Goal: Information Seeking & Learning: Learn about a topic

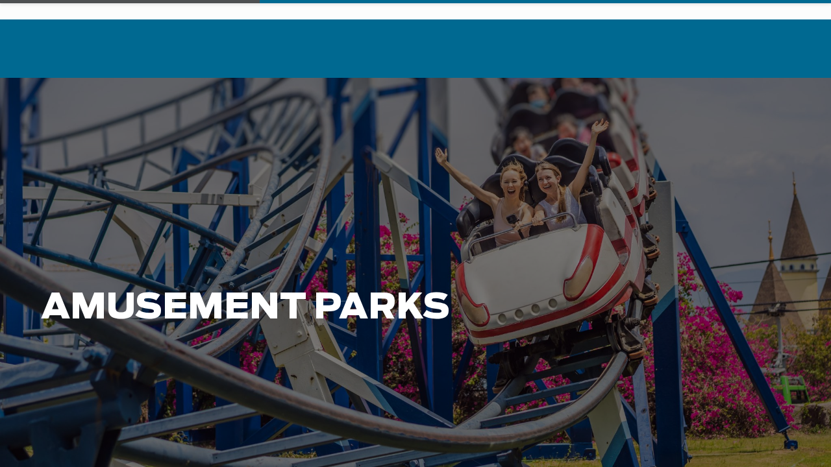
scroll to position [65, 0]
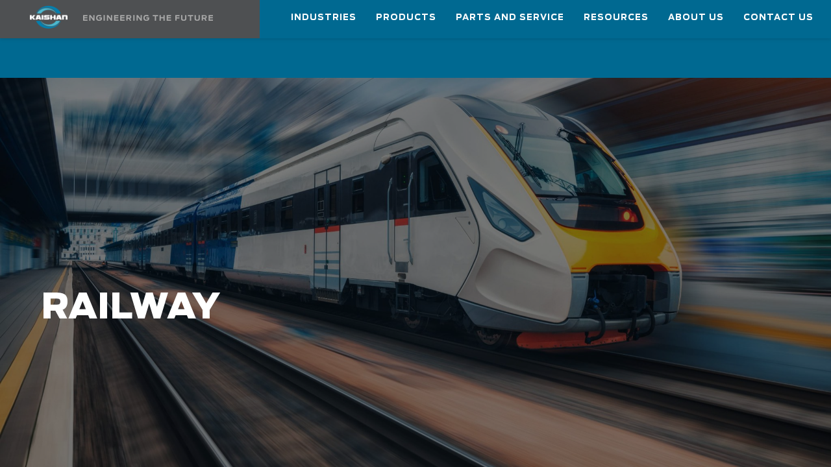
scroll to position [65, 0]
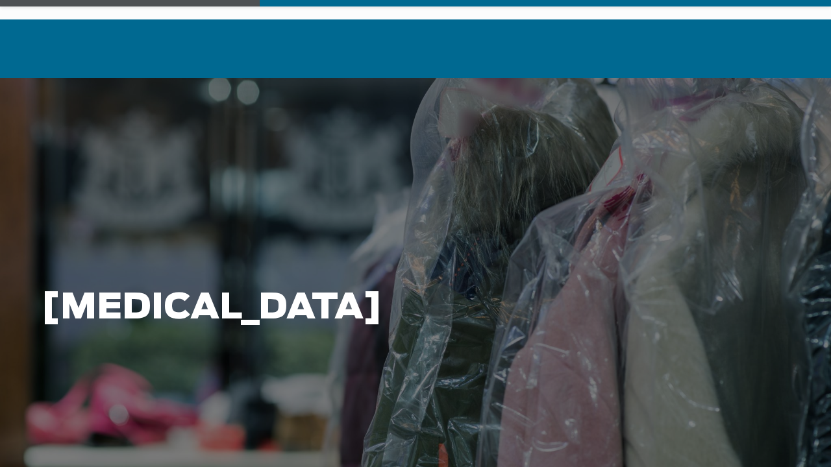
scroll to position [65, 0]
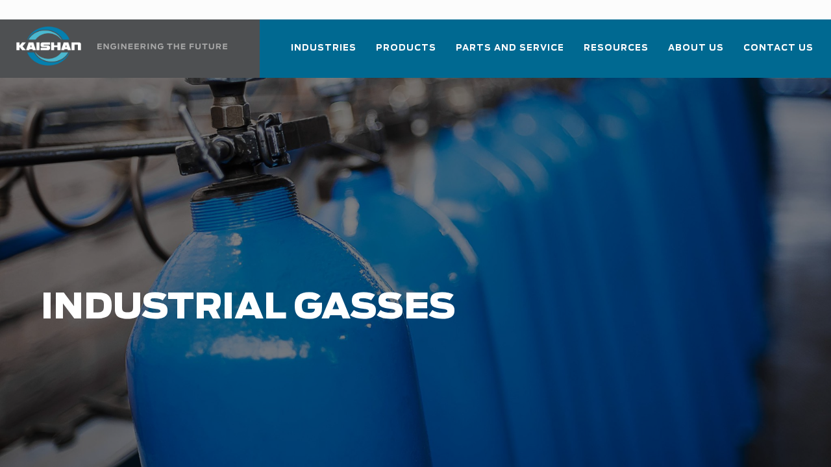
scroll to position [65, 0]
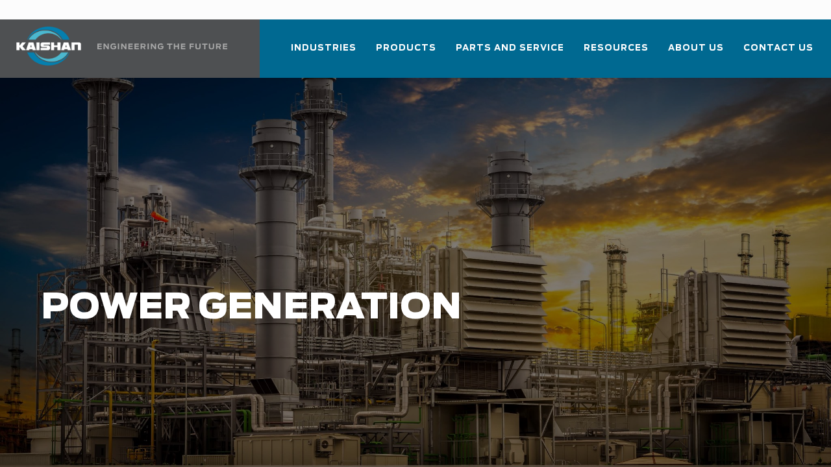
scroll to position [65, 0]
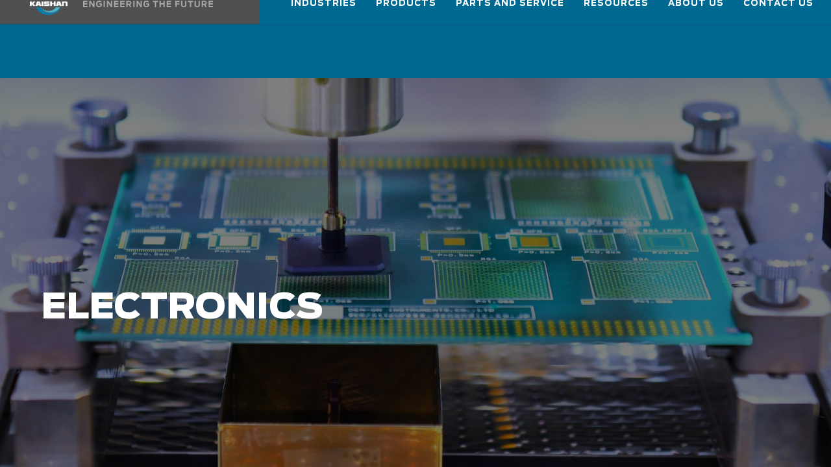
scroll to position [65, 0]
